Goal: Task Accomplishment & Management: Complete application form

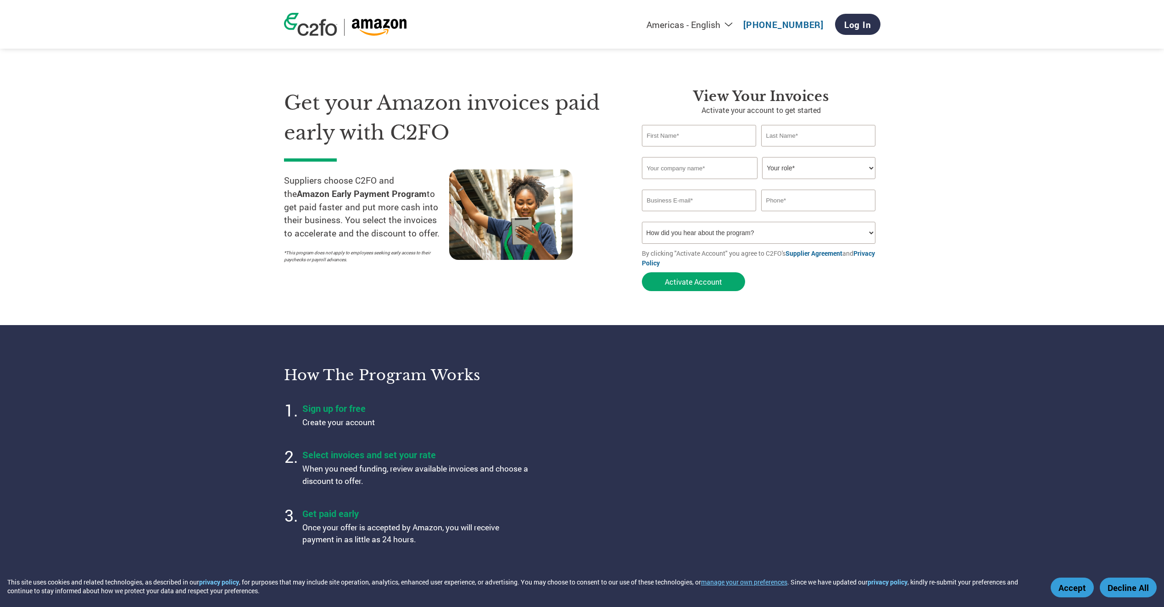
click at [706, 136] on input "text" at bounding box center [699, 136] width 115 height 22
type input "[PERSON_NAME]"
type input "Guardian Manufacturing"
click at [800, 175] on select "Your role* CFO Controller Credit Manager Finance Director Treasurer CEO Preside…" at bounding box center [818, 168] width 113 height 22
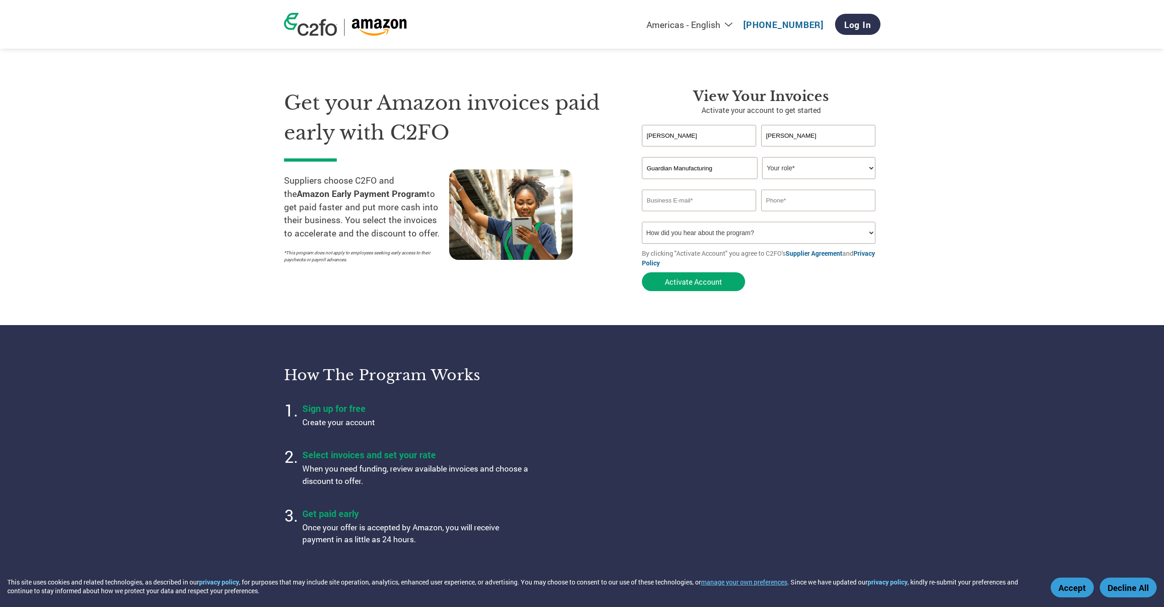
select select "ACCOUNTS_RECEIVABLE"
click at [762, 157] on select "Your role* CFO Controller Credit Manager Finance Director Treasurer CEO Preside…" at bounding box center [818, 168] width 113 height 22
click at [720, 200] on input "email" at bounding box center [699, 200] width 115 height 22
type input "[EMAIL_ADDRESS][DOMAIN_NAME]"
type input "3213738310"
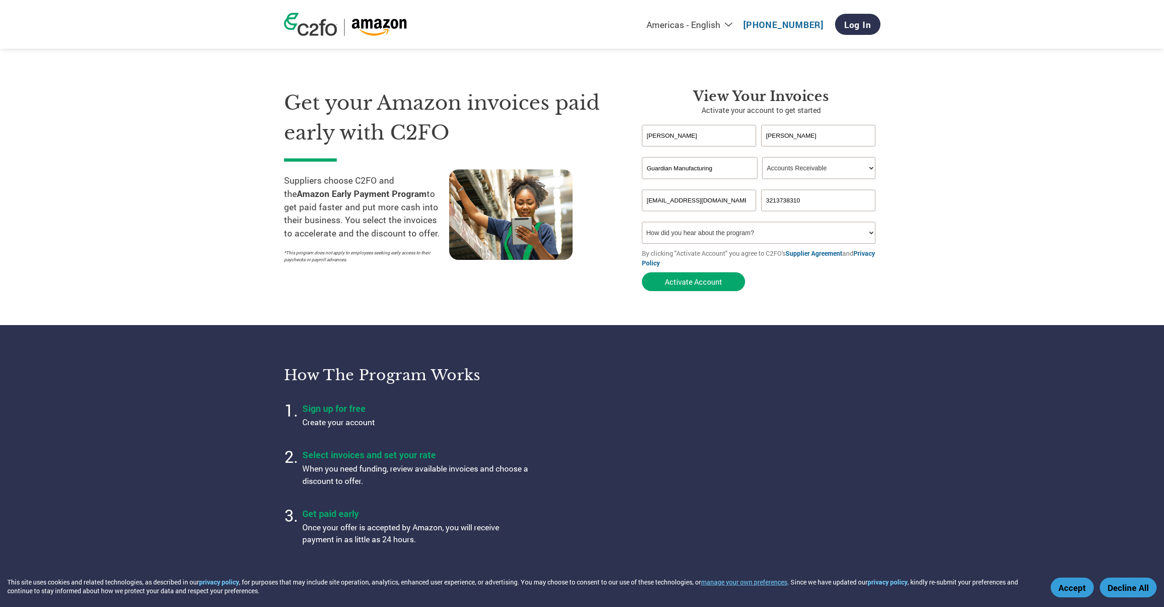
click at [795, 239] on select "How did you hear about the program? Received a letter Email Social Media Online…" at bounding box center [759, 233] width 234 height 22
select select "Other"
click at [642, 222] on select "How did you hear about the program? Received a letter Email Social Media Online…" at bounding box center [759, 233] width 234 height 22
click at [703, 279] on button "Activate Account" at bounding box center [693, 281] width 103 height 19
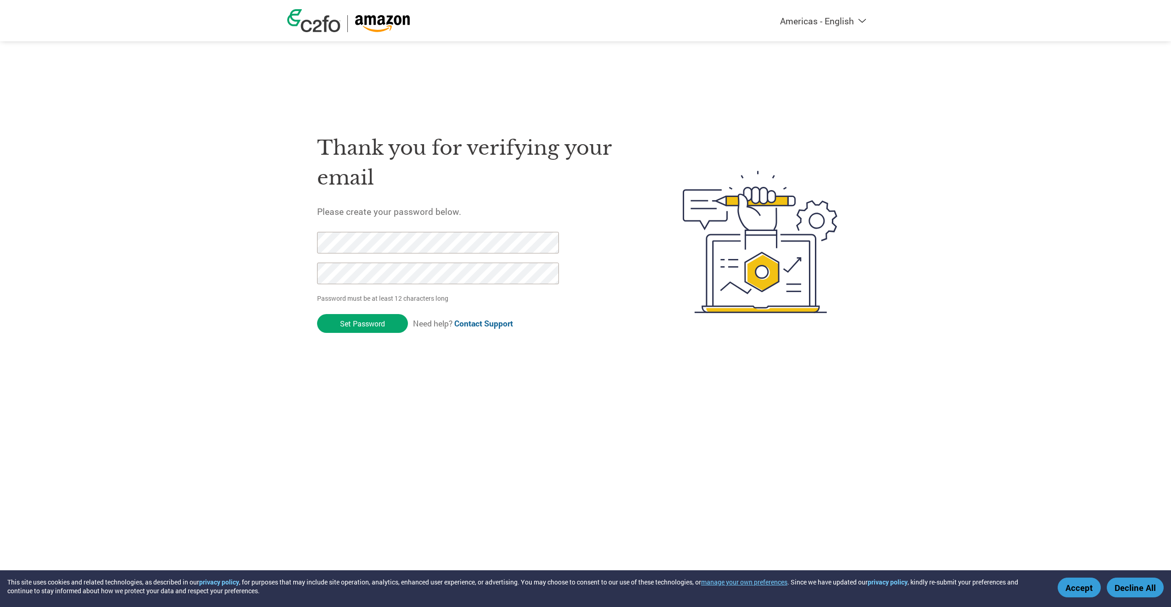
click at [214, 243] on div "Americas - English Américas - Español Américas - Português Amériques - Français…" at bounding box center [585, 205] width 1171 height 410
click at [265, 235] on div "Americas - English Américas - Español Américas - Português Amériques - Français…" at bounding box center [585, 205] width 1171 height 410
click at [377, 325] on input "Set Password" at bounding box center [362, 323] width 91 height 19
